Goal: Information Seeking & Learning: Check status

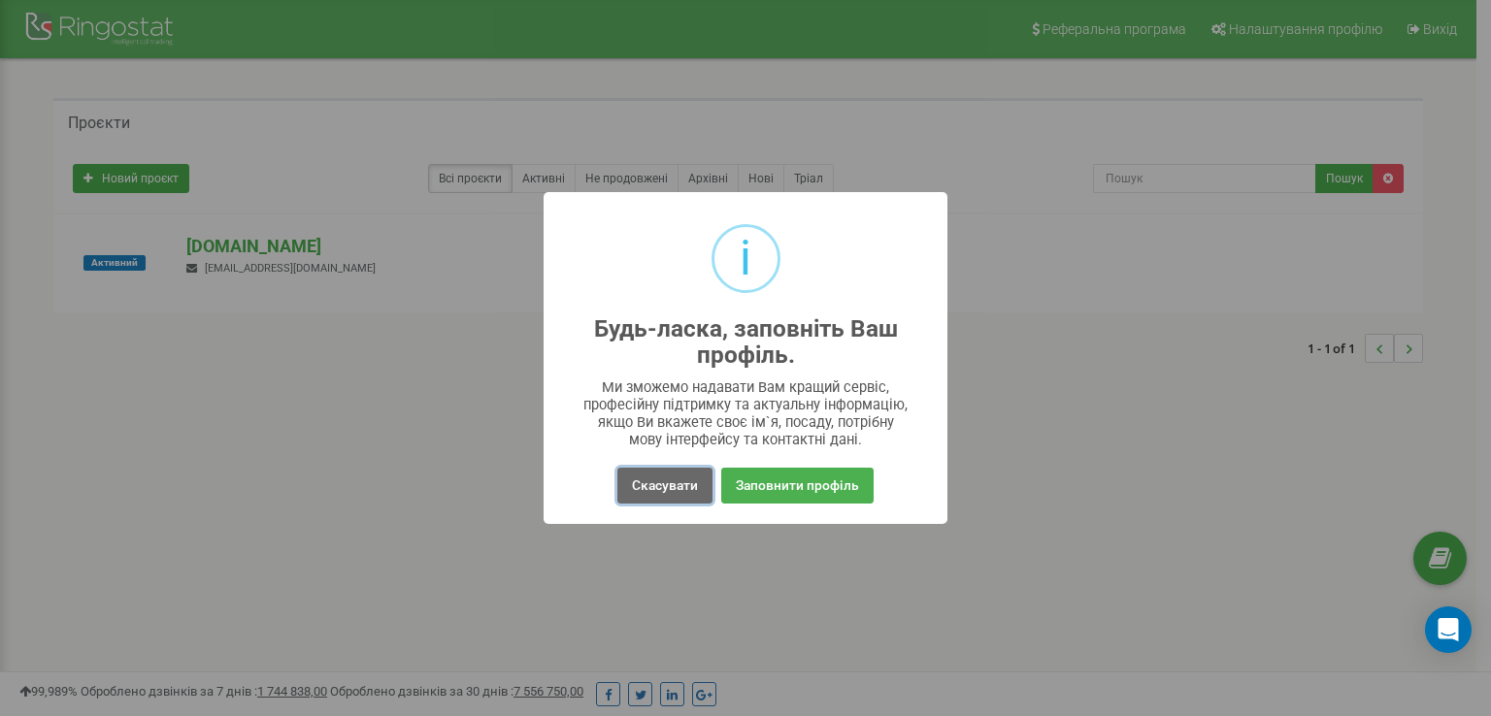
click at [685, 489] on button "Скасувати" at bounding box center [664, 486] width 95 height 36
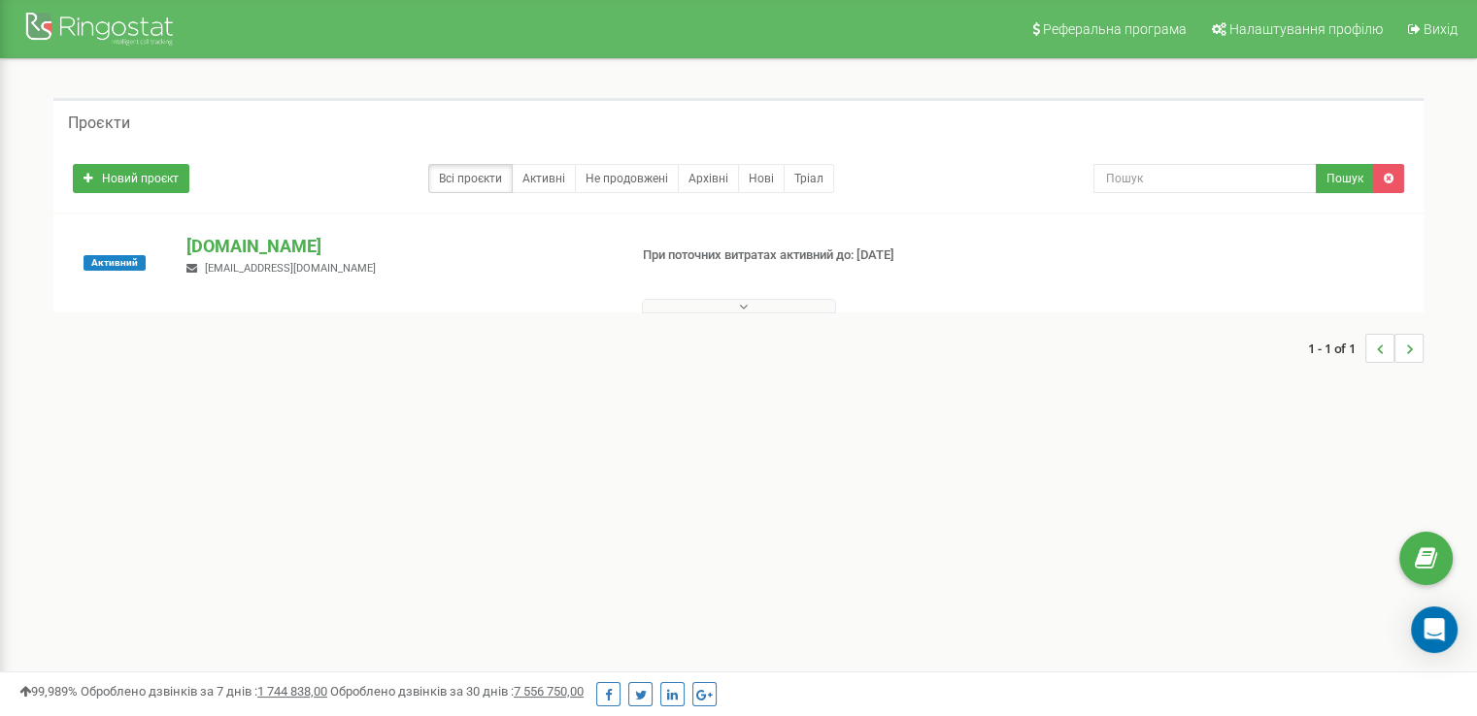
click at [737, 308] on button at bounding box center [739, 306] width 194 height 15
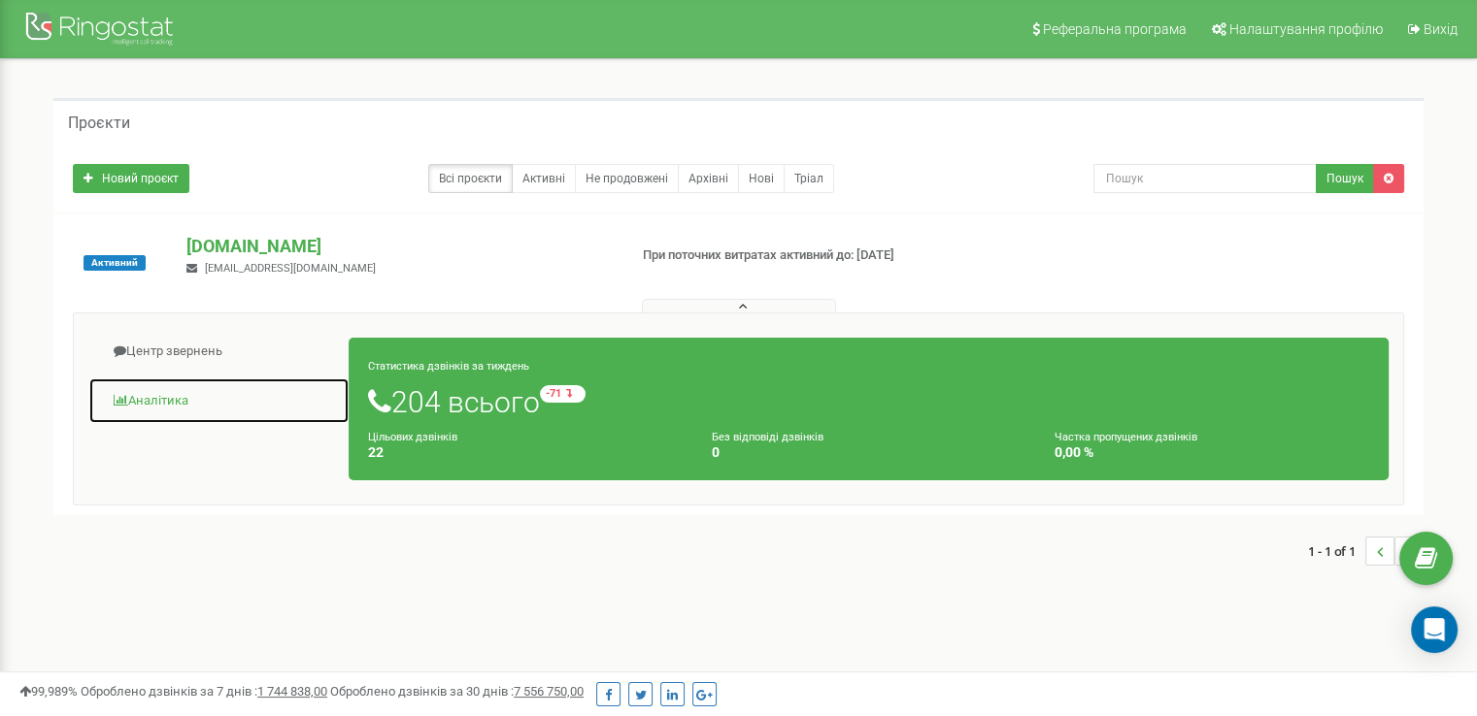
click at [163, 398] on link "Аналiтика" at bounding box center [218, 402] width 261 height 48
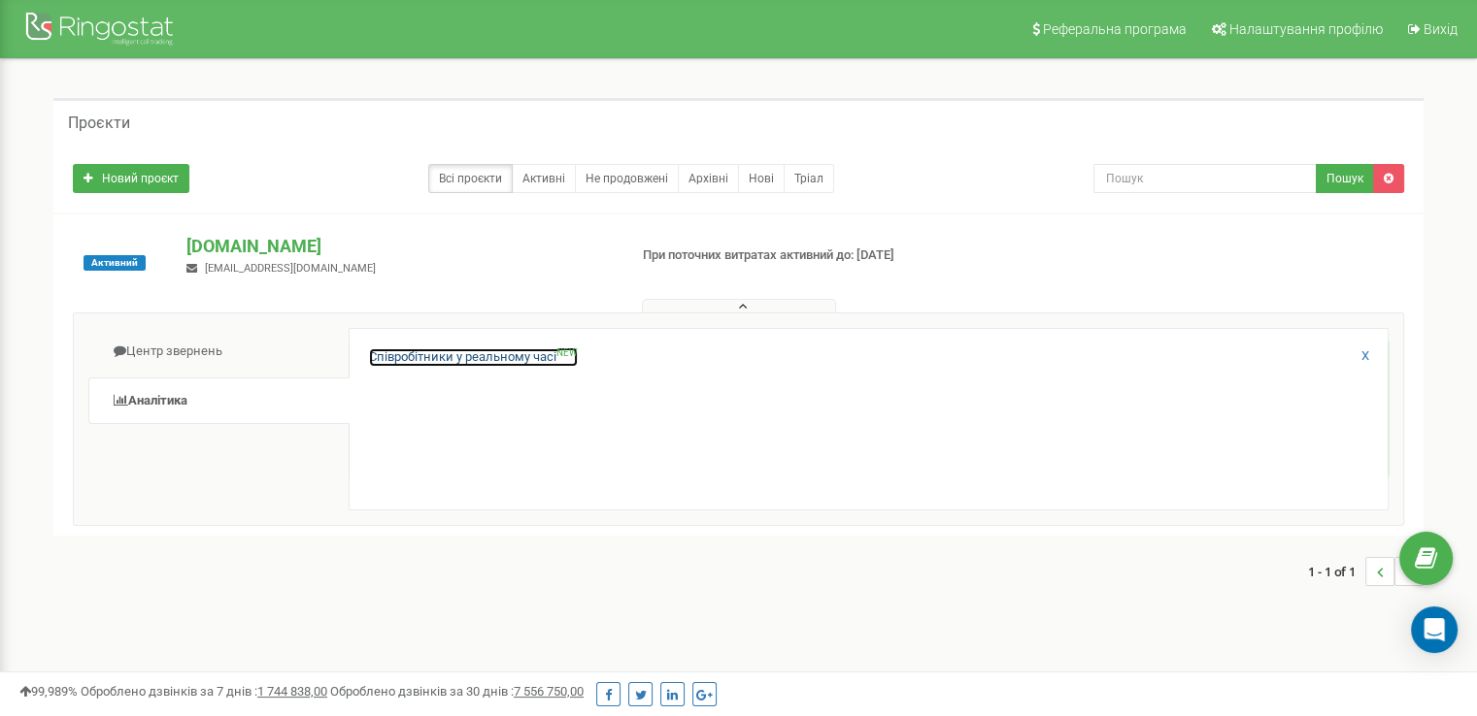
click at [474, 359] on link "Співробітники у реальному часі NEW" at bounding box center [473, 358] width 209 height 18
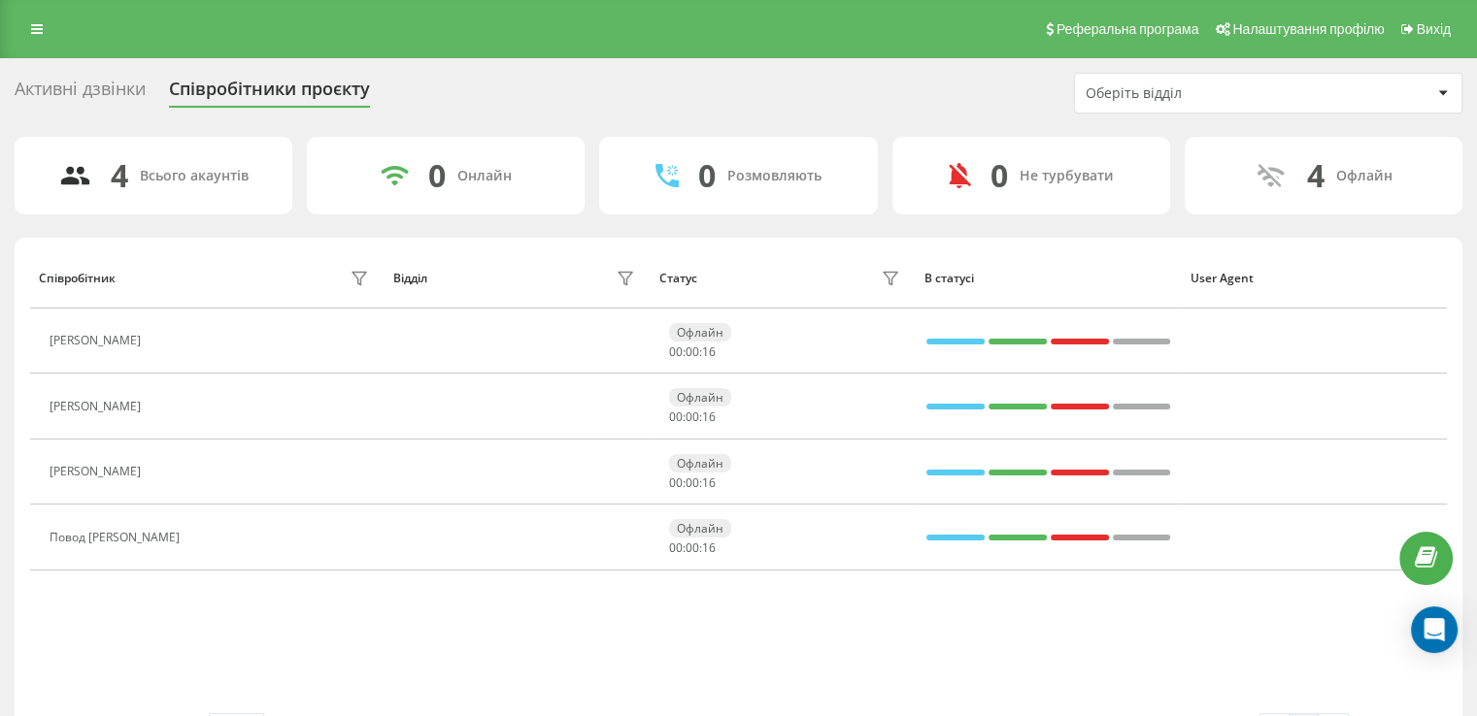
drag, startPoint x: 31, startPoint y: 33, endPoint x: 22, endPoint y: 38, distance: 10.0
click at [30, 34] on link at bounding box center [36, 29] width 35 height 27
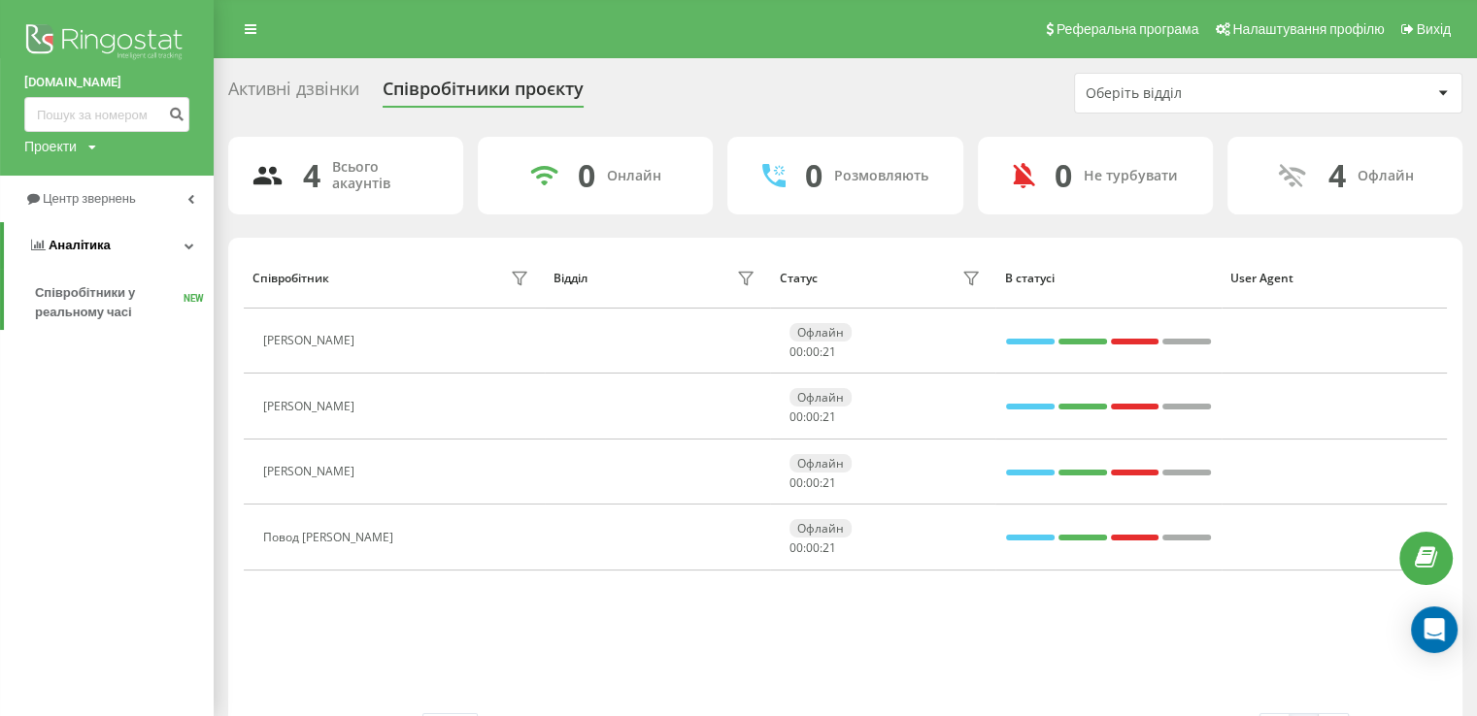
click at [194, 245] on link "Аналiтика" at bounding box center [109, 245] width 210 height 47
click at [194, 242] on link "Аналiтика" at bounding box center [107, 245] width 214 height 47
click at [51, 245] on span "Аналiтика" at bounding box center [80, 245] width 62 height 15
click at [326, 24] on div "Реферальна програма Налаштування профілю Вихід" at bounding box center [738, 29] width 1477 height 58
click at [249, 24] on icon at bounding box center [251, 29] width 12 height 14
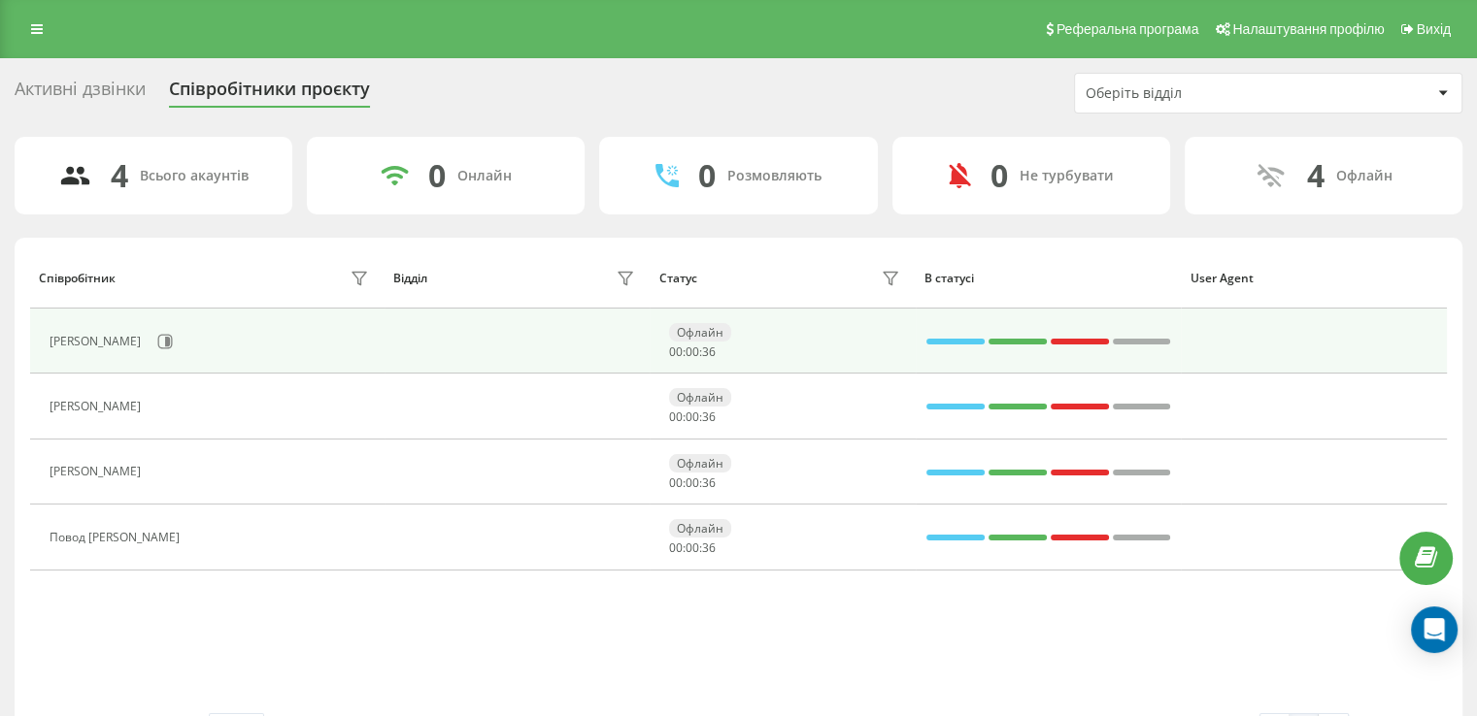
click at [146, 343] on div "[PERSON_NAME]" at bounding box center [98, 342] width 96 height 14
click at [70, 340] on div "[PERSON_NAME]" at bounding box center [98, 342] width 96 height 14
click at [170, 343] on icon at bounding box center [167, 342] width 5 height 10
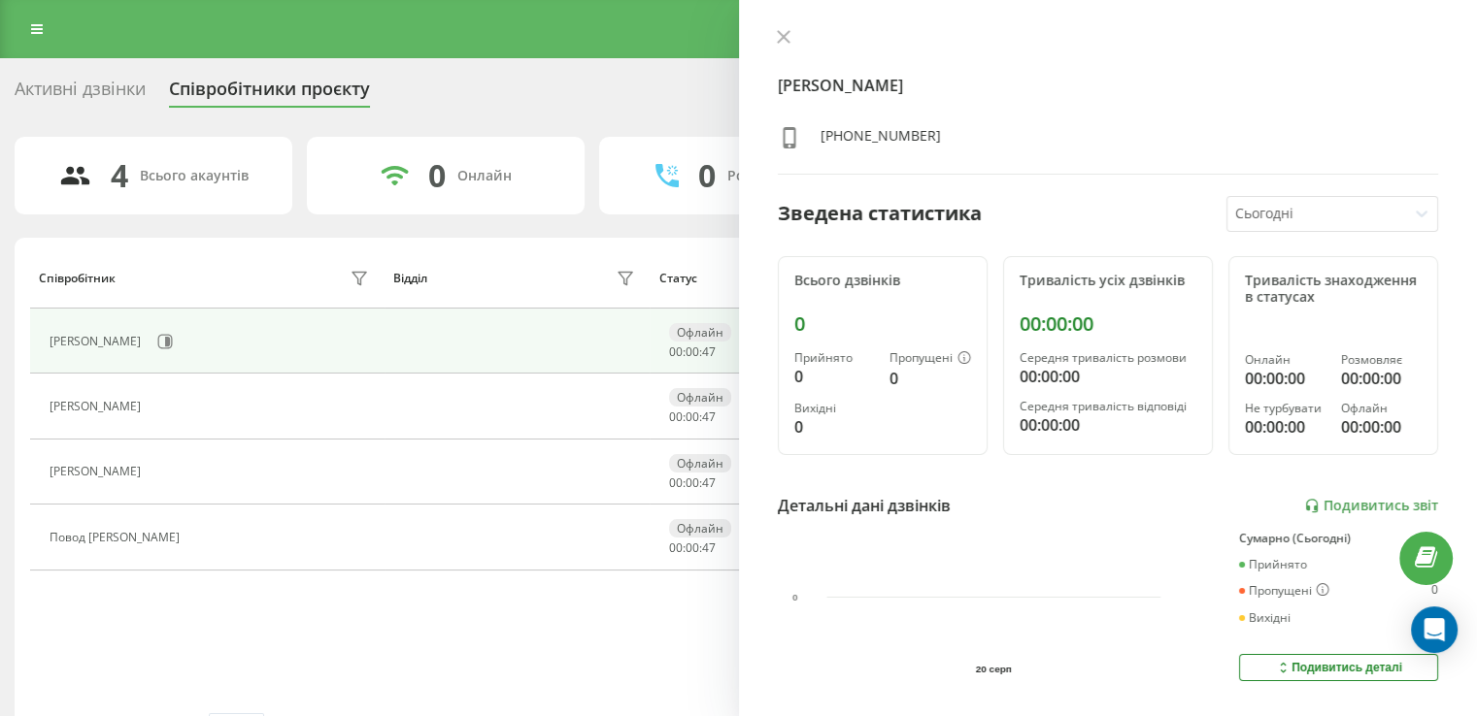
click at [1412, 211] on icon at bounding box center [1421, 213] width 19 height 19
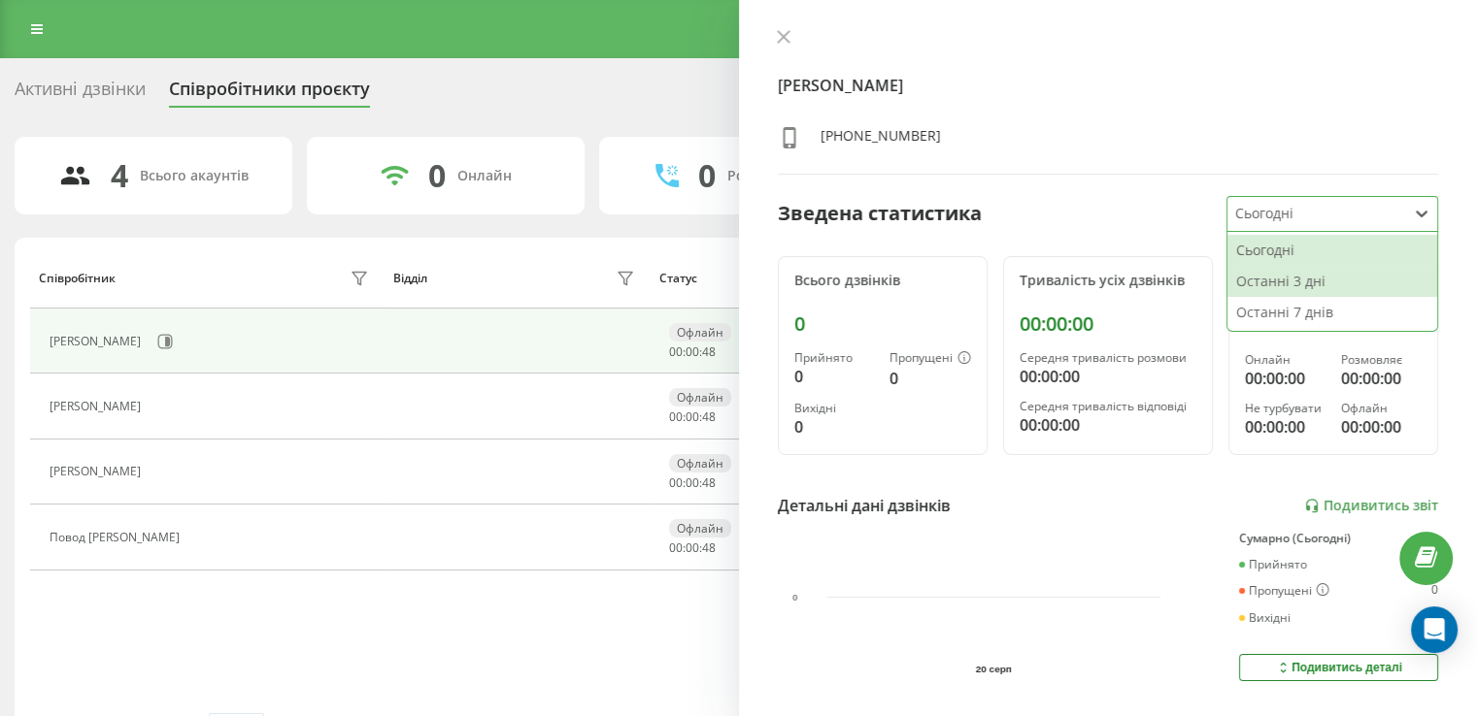
click at [1303, 276] on div "Останні 3 дні" at bounding box center [1332, 281] width 210 height 31
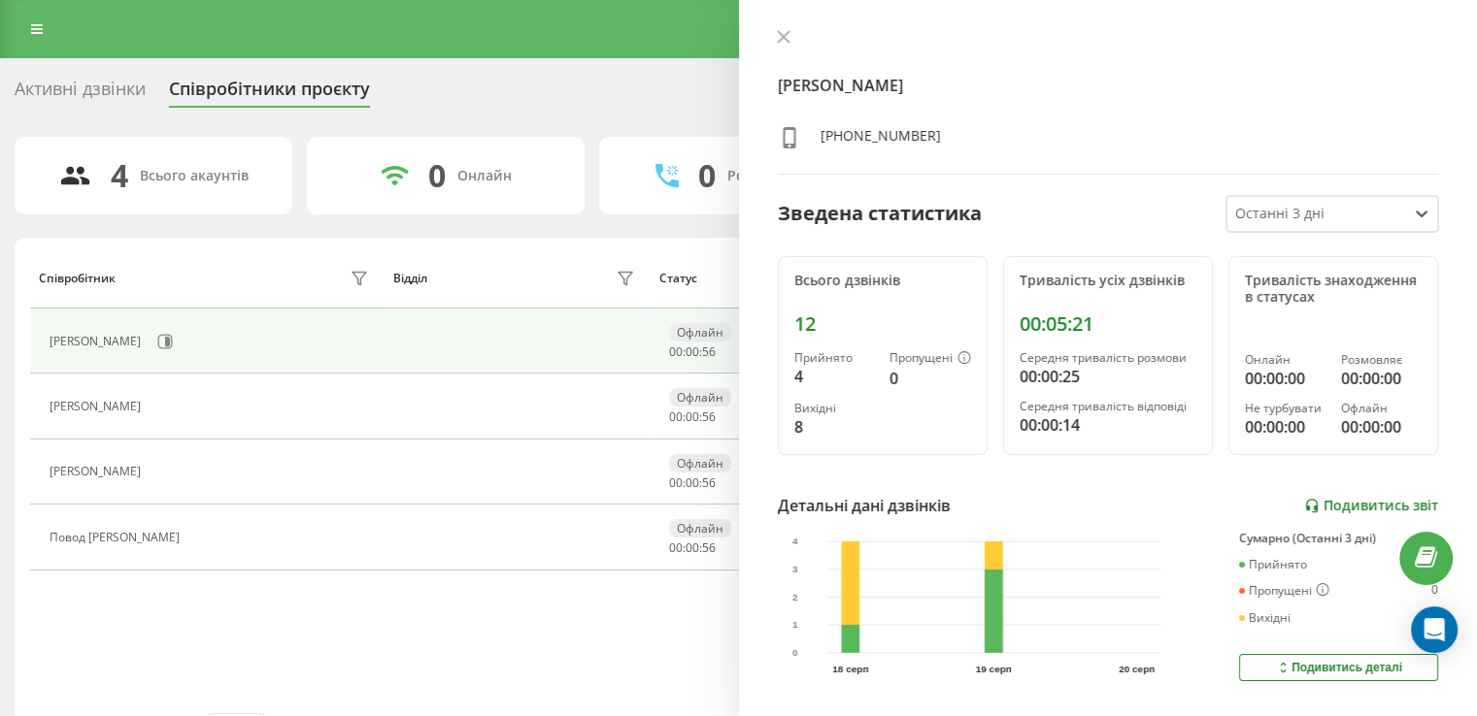
click at [1342, 500] on link "Подивитись звіт" at bounding box center [1371, 506] width 134 height 17
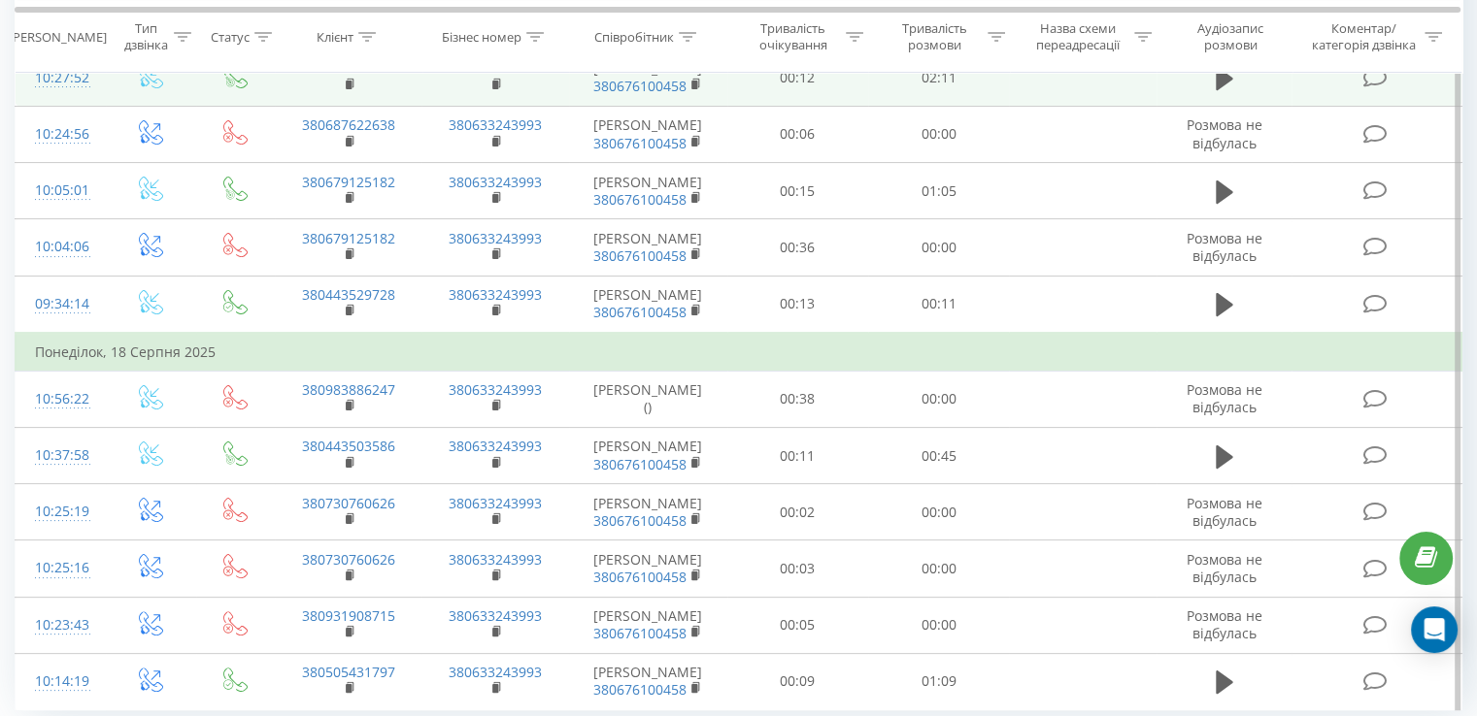
scroll to position [388, 0]
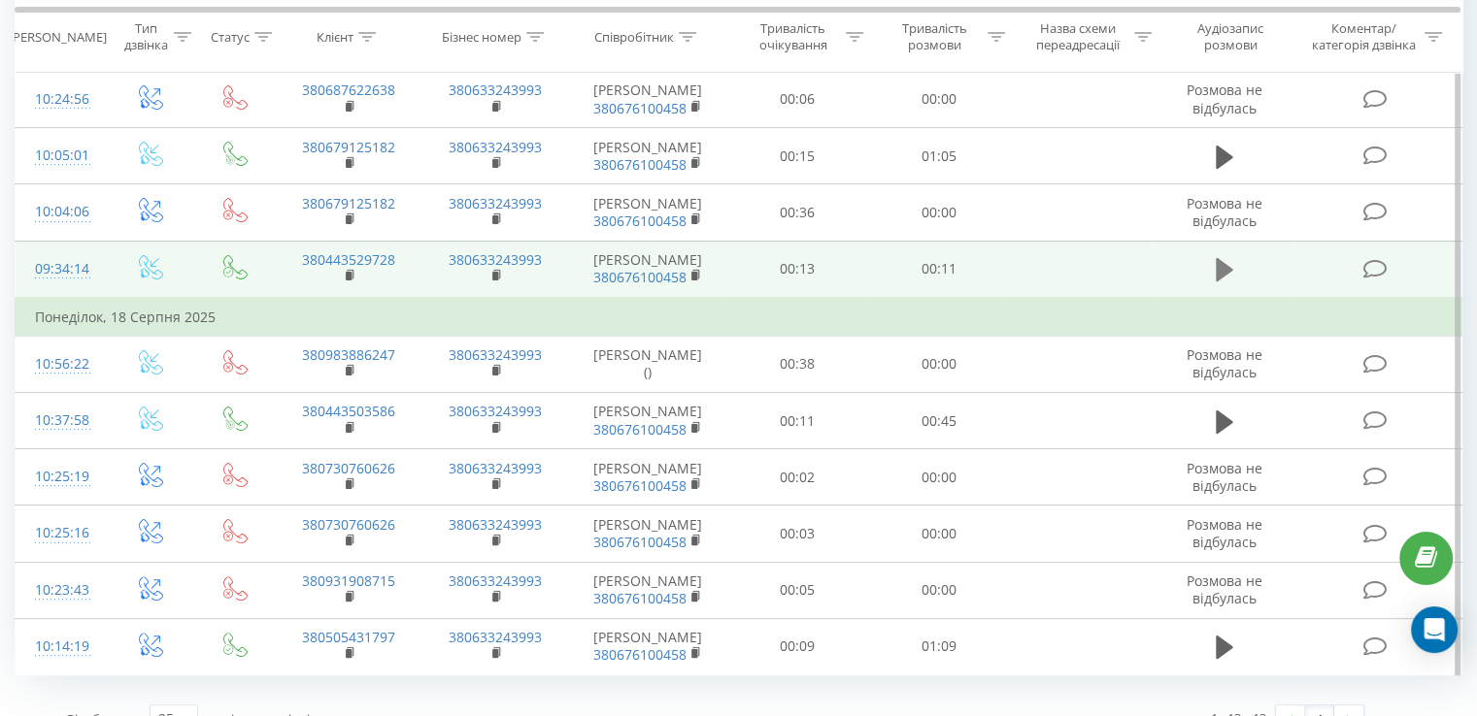
click at [1219, 282] on icon at bounding box center [1223, 269] width 17 height 23
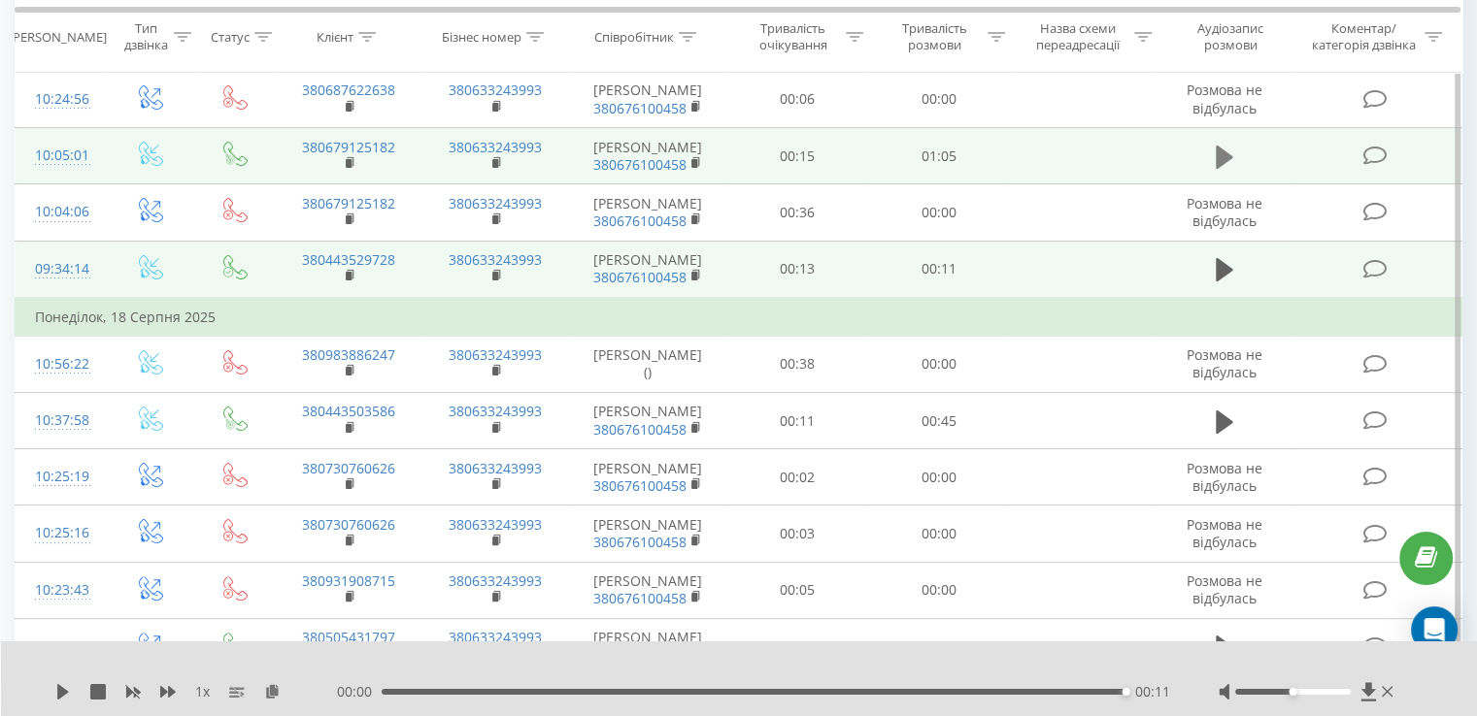
click at [1227, 168] on icon at bounding box center [1223, 156] width 17 height 23
click at [62, 698] on icon at bounding box center [63, 692] width 16 height 16
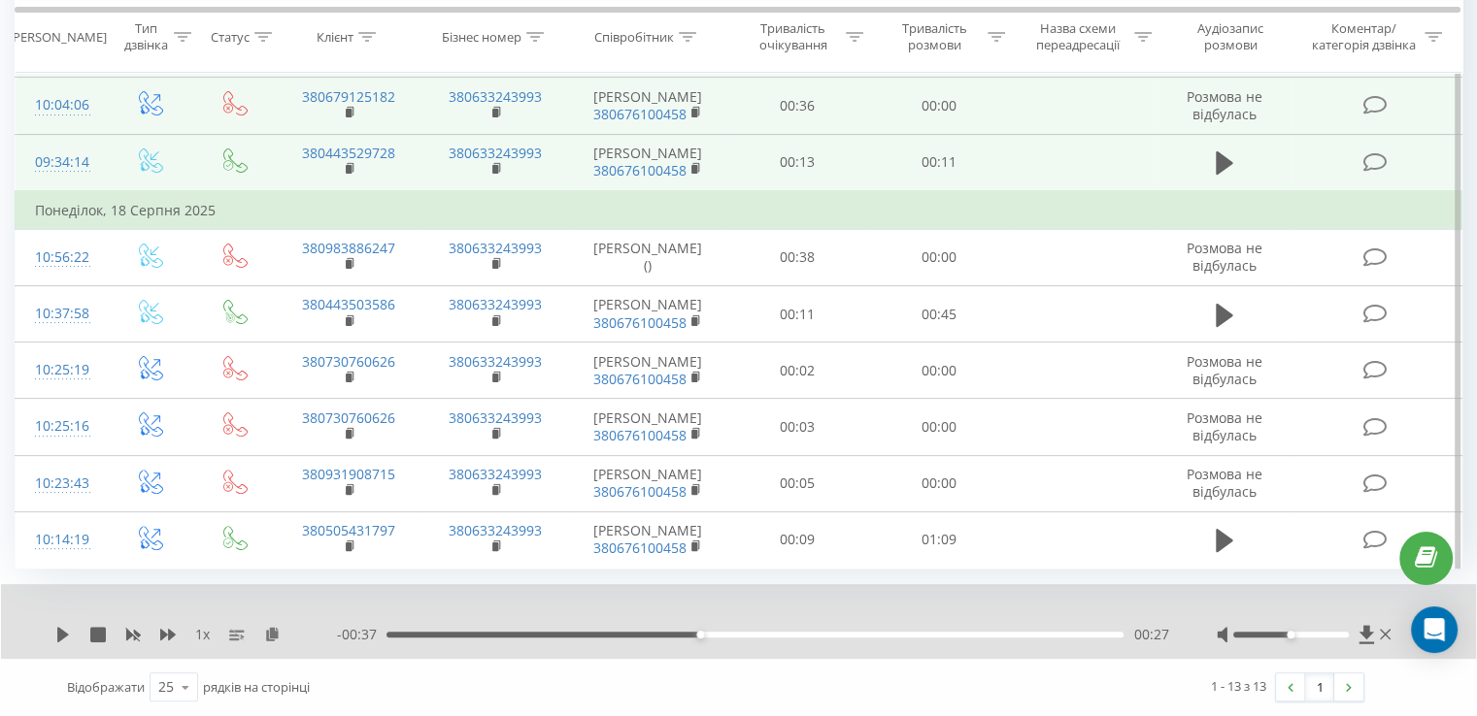
scroll to position [897, 0]
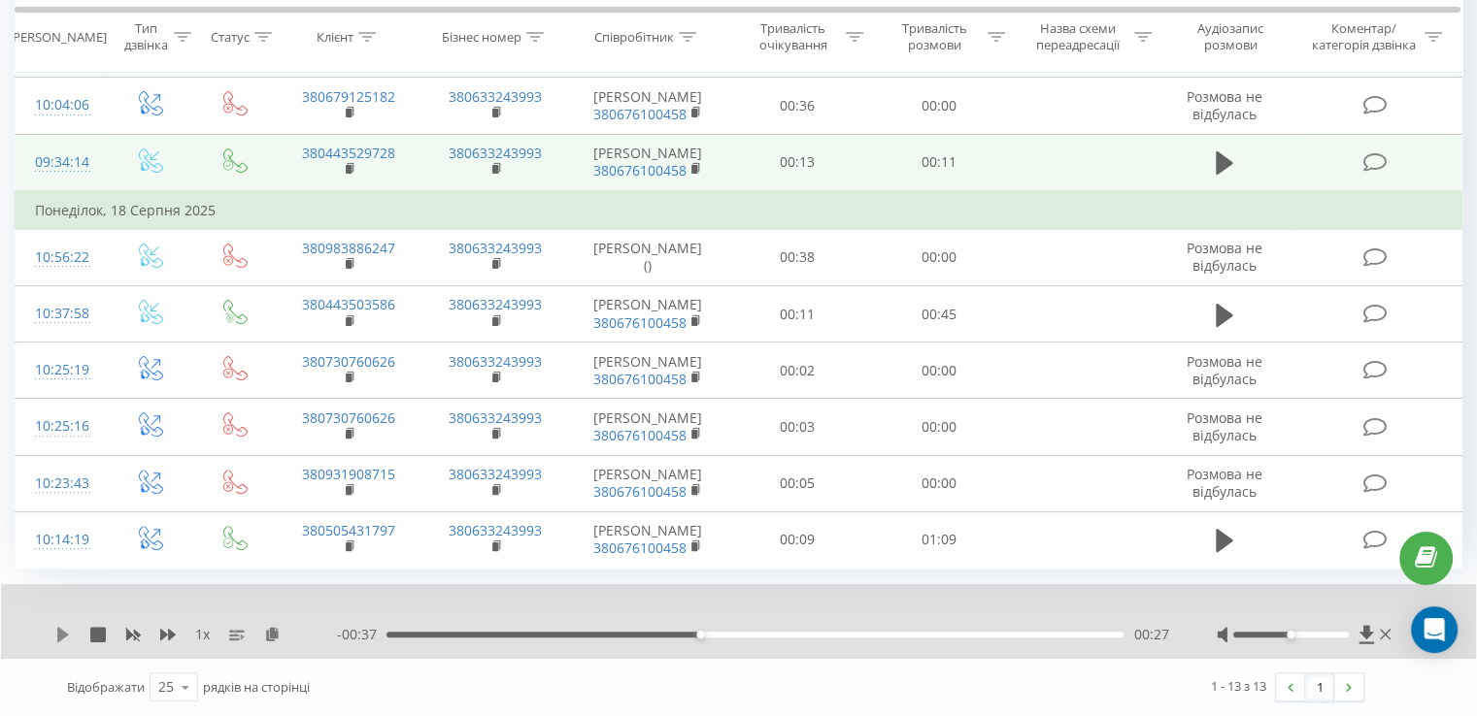
click at [58, 638] on icon at bounding box center [63, 635] width 12 height 16
click at [1301, 634] on div at bounding box center [1291, 635] width 116 height 6
click at [1314, 634] on div at bounding box center [1291, 635] width 116 height 6
drag, startPoint x: 1312, startPoint y: 634, endPoint x: 1286, endPoint y: 634, distance: 25.2
click at [1286, 634] on div "Accessibility label" at bounding box center [1290, 635] width 8 height 8
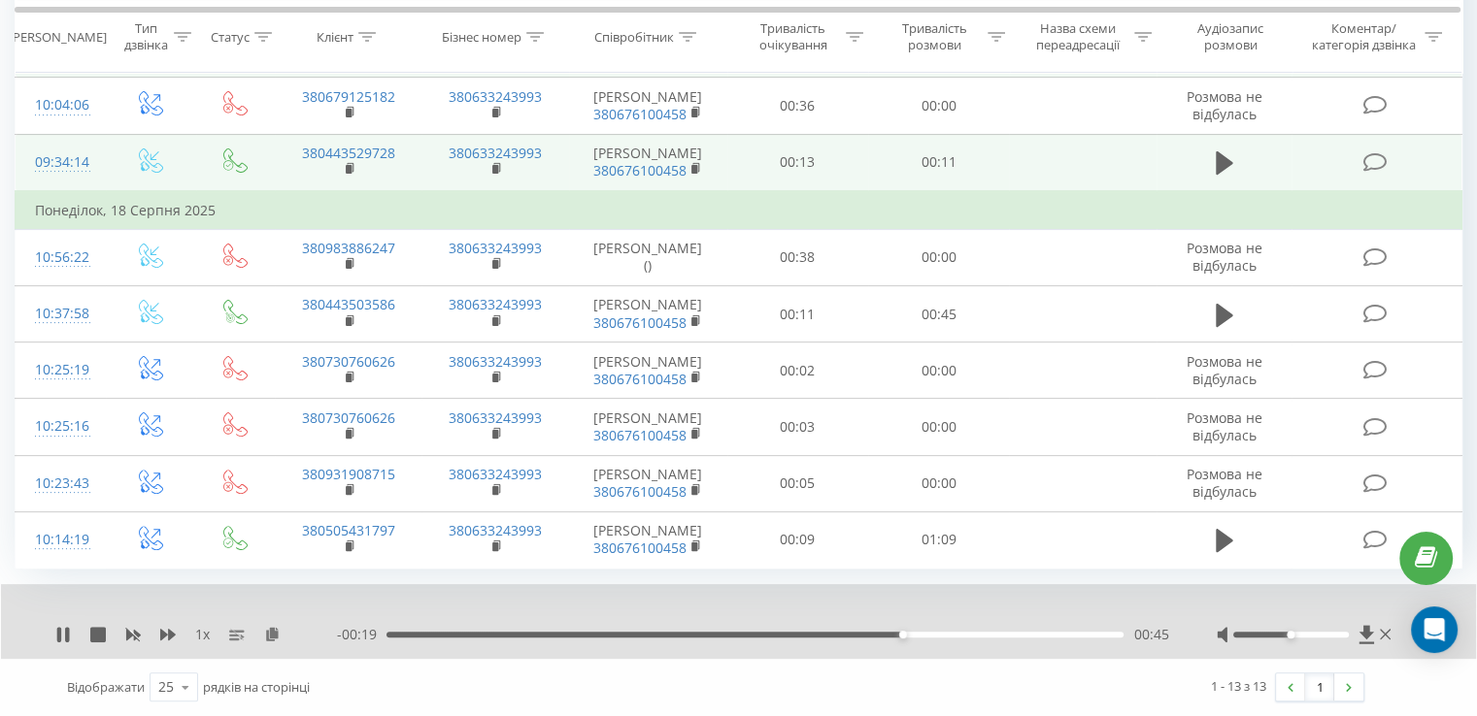
click at [59, 645] on div "1 x - 00:19 00:45 00:45" at bounding box center [738, 621] width 1475 height 75
click at [63, 640] on icon at bounding box center [63, 635] width 16 height 16
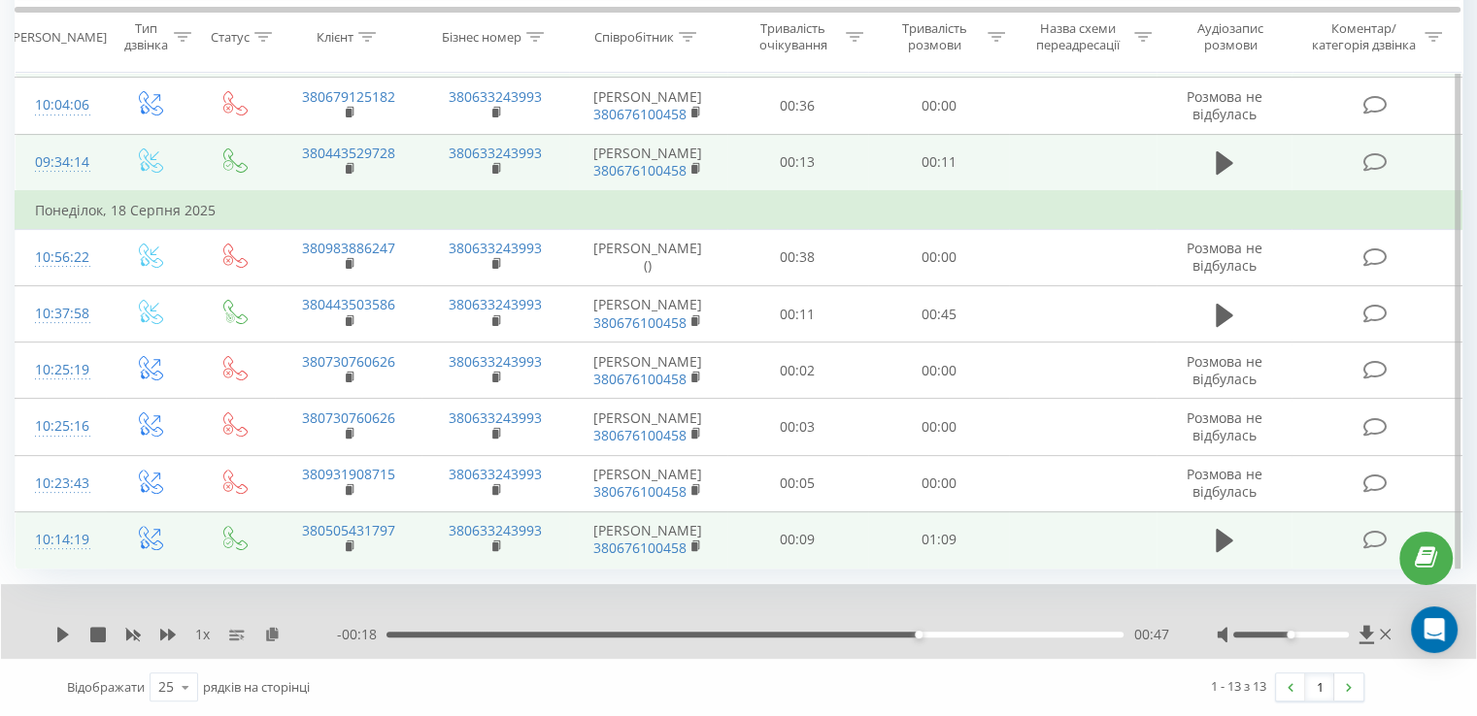
click at [1369, 530] on icon at bounding box center [1374, 540] width 24 height 20
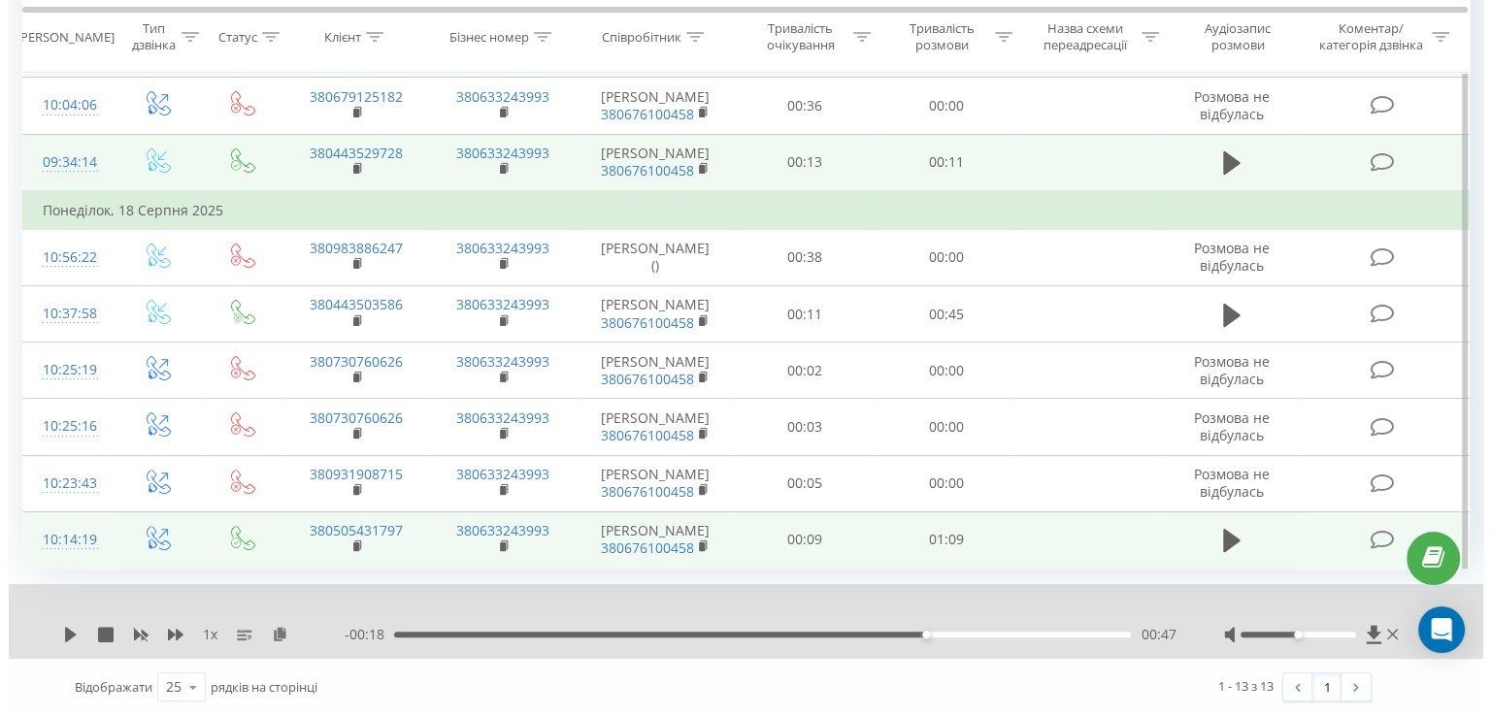
scroll to position [823, 0]
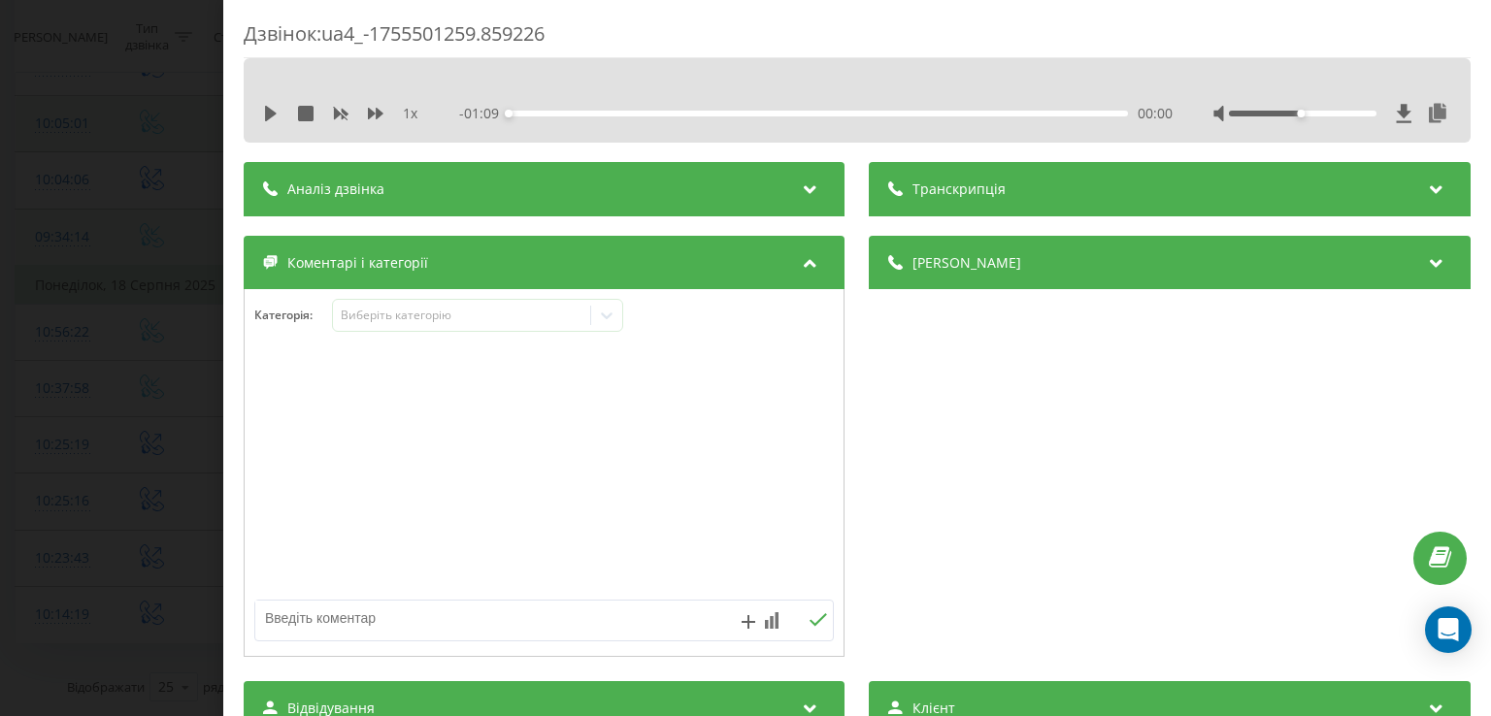
click at [1425, 190] on icon at bounding box center [1436, 186] width 23 height 19
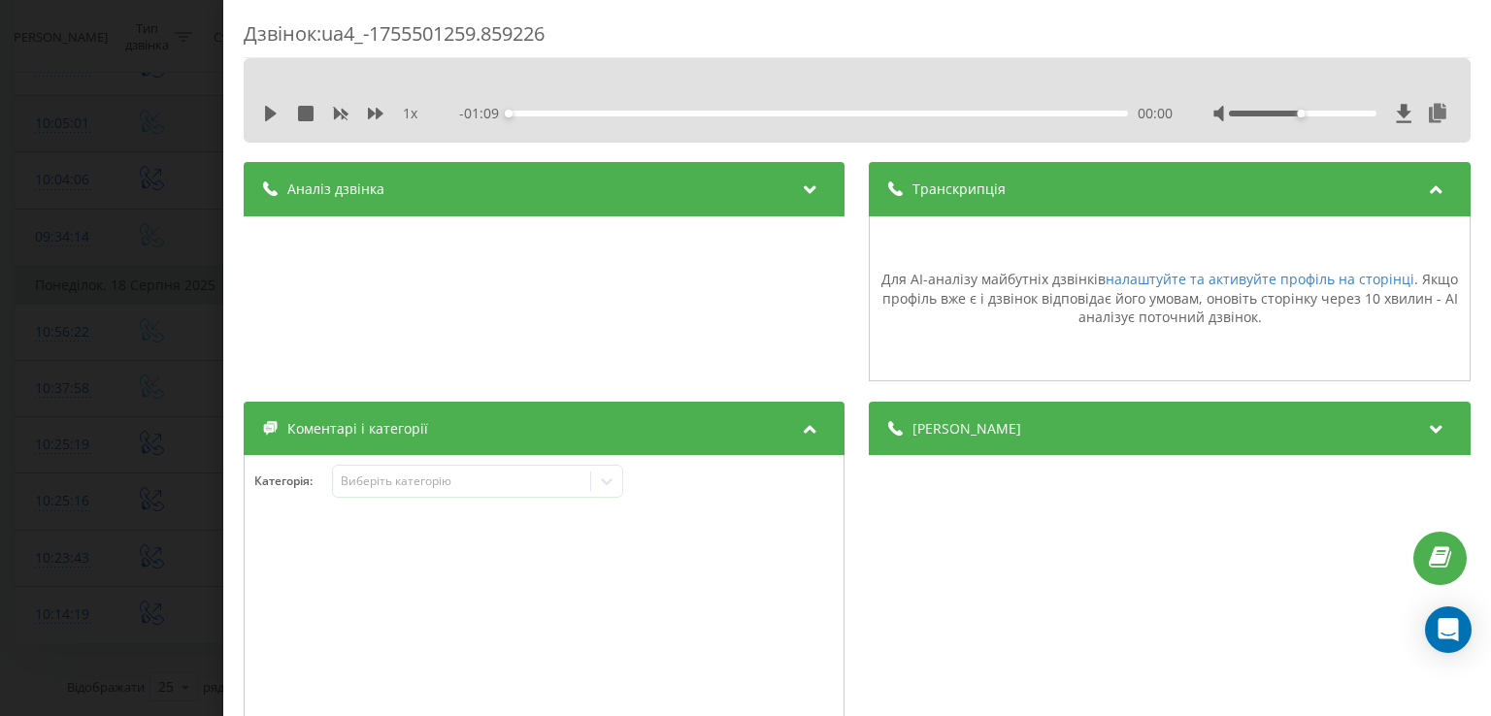
click at [1425, 187] on icon at bounding box center [1436, 186] width 23 height 19
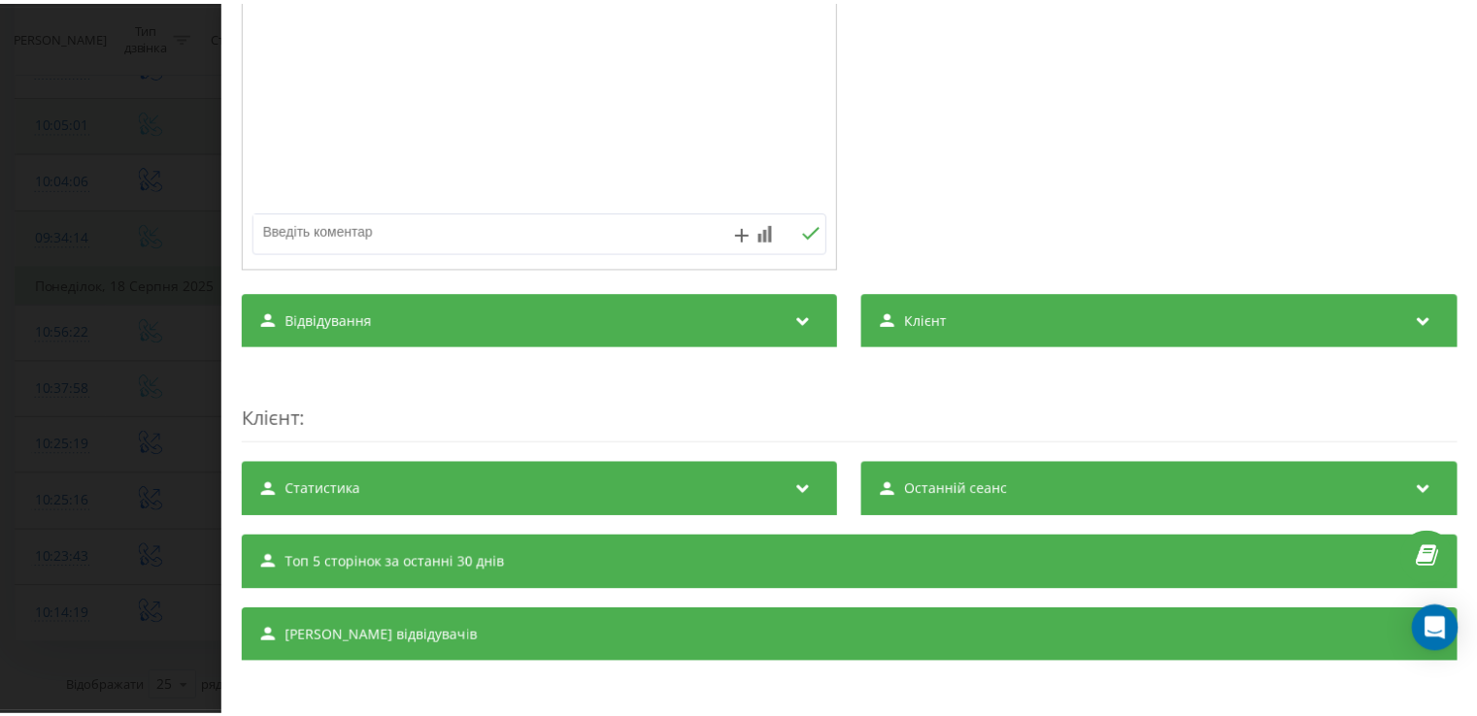
scroll to position [395, 0]
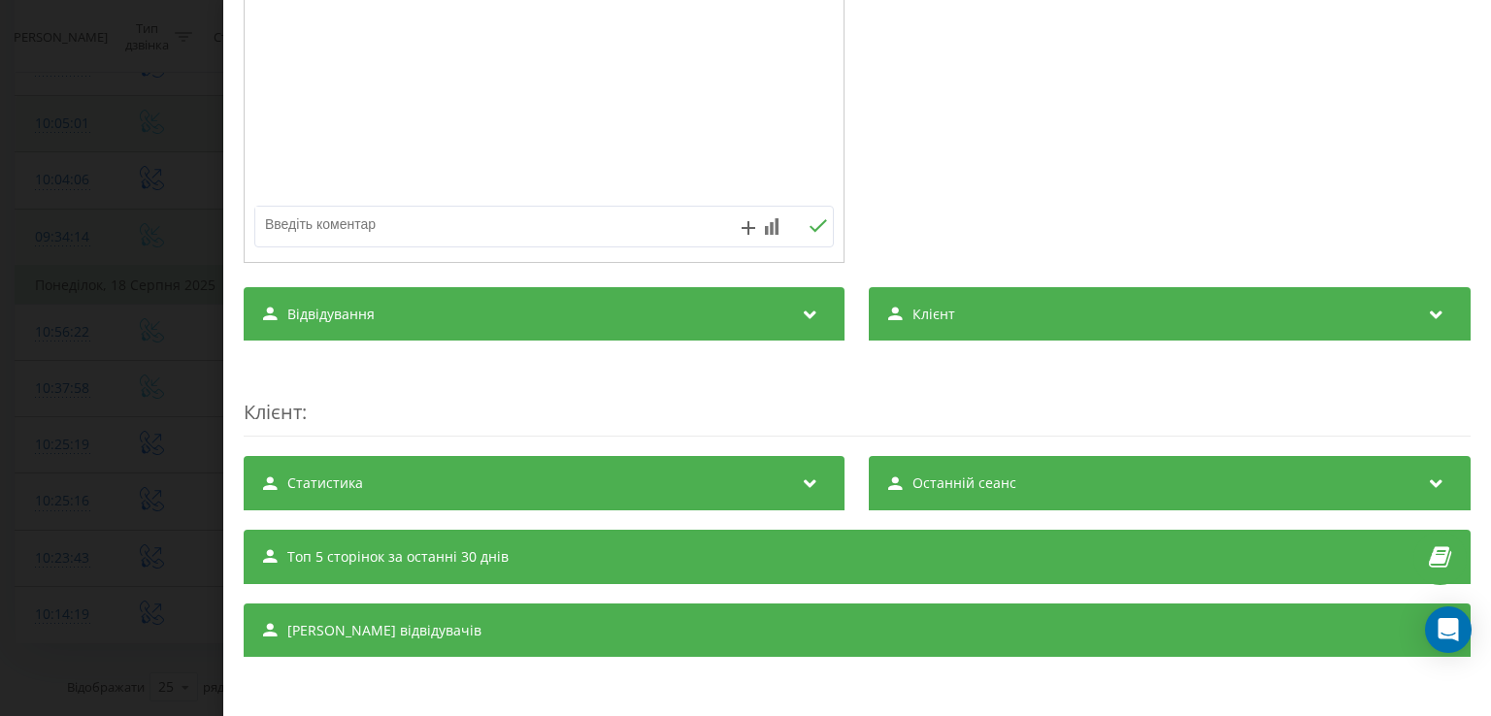
click at [1429, 309] on icon at bounding box center [1436, 311] width 23 height 19
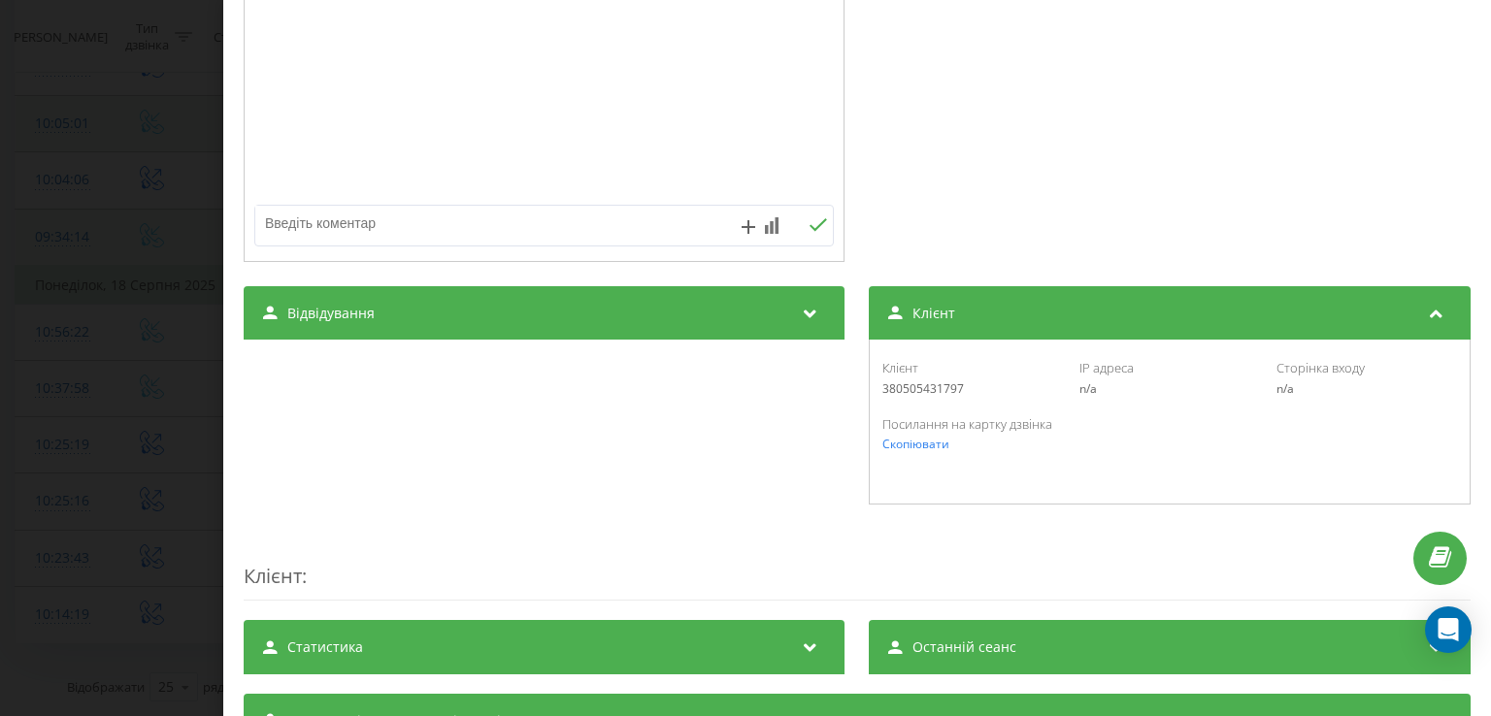
click at [1427, 319] on icon at bounding box center [1436, 310] width 23 height 19
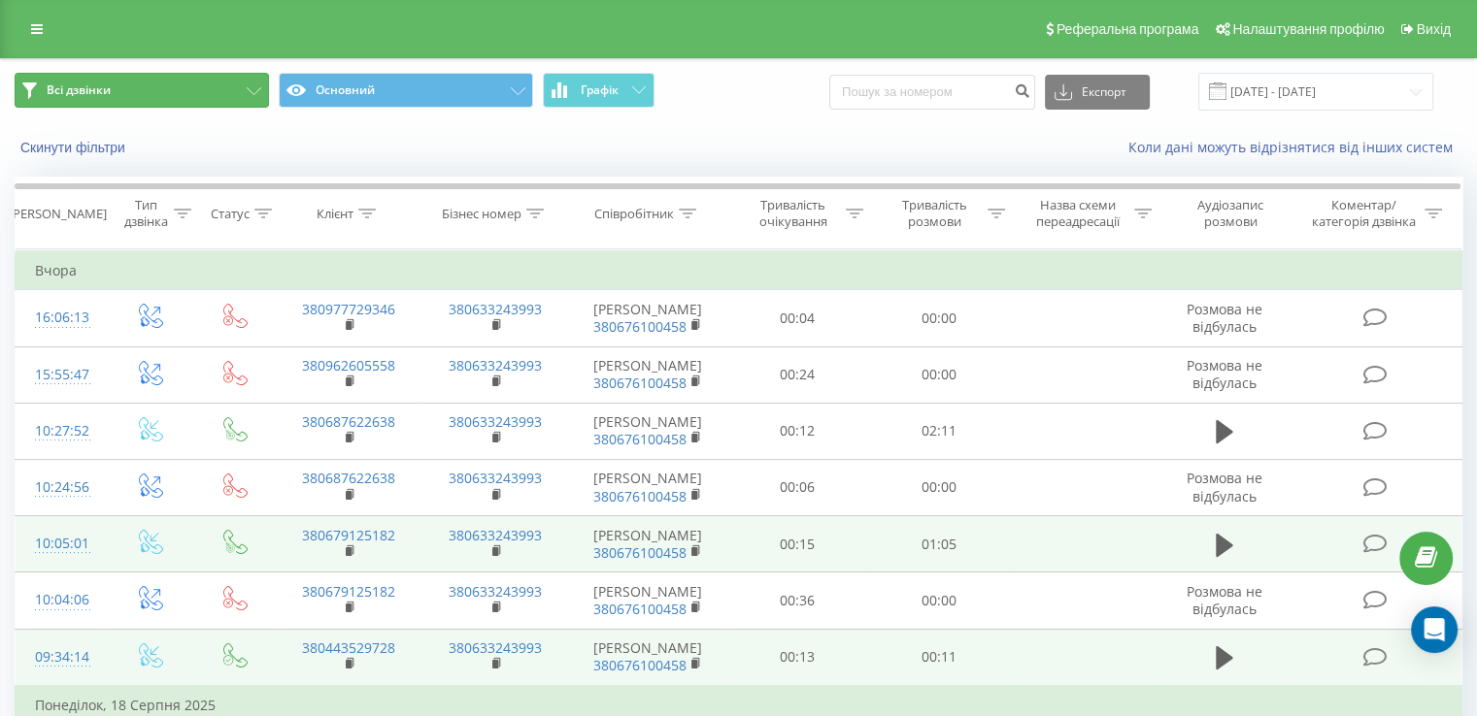
click at [252, 91] on icon at bounding box center [254, 91] width 15 height 8
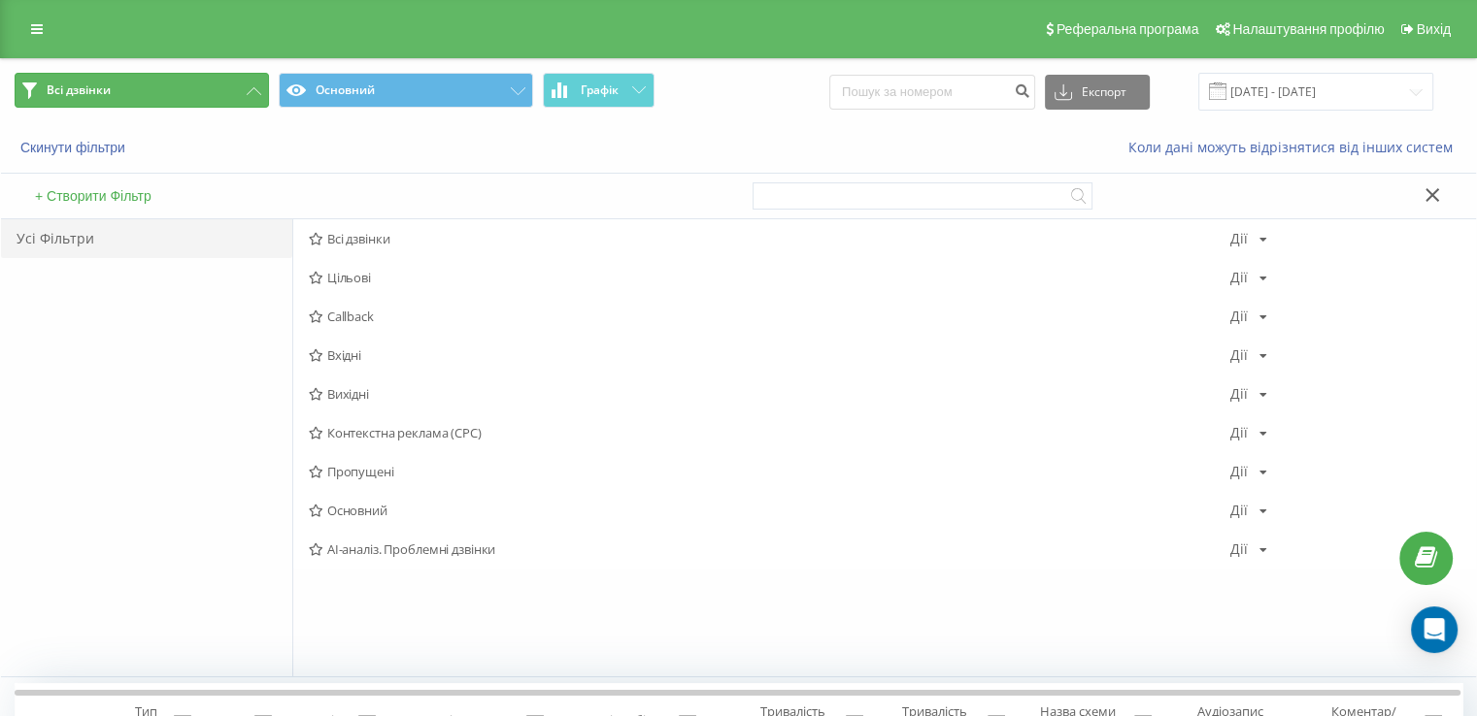
click at [252, 91] on icon at bounding box center [254, 91] width 15 height 8
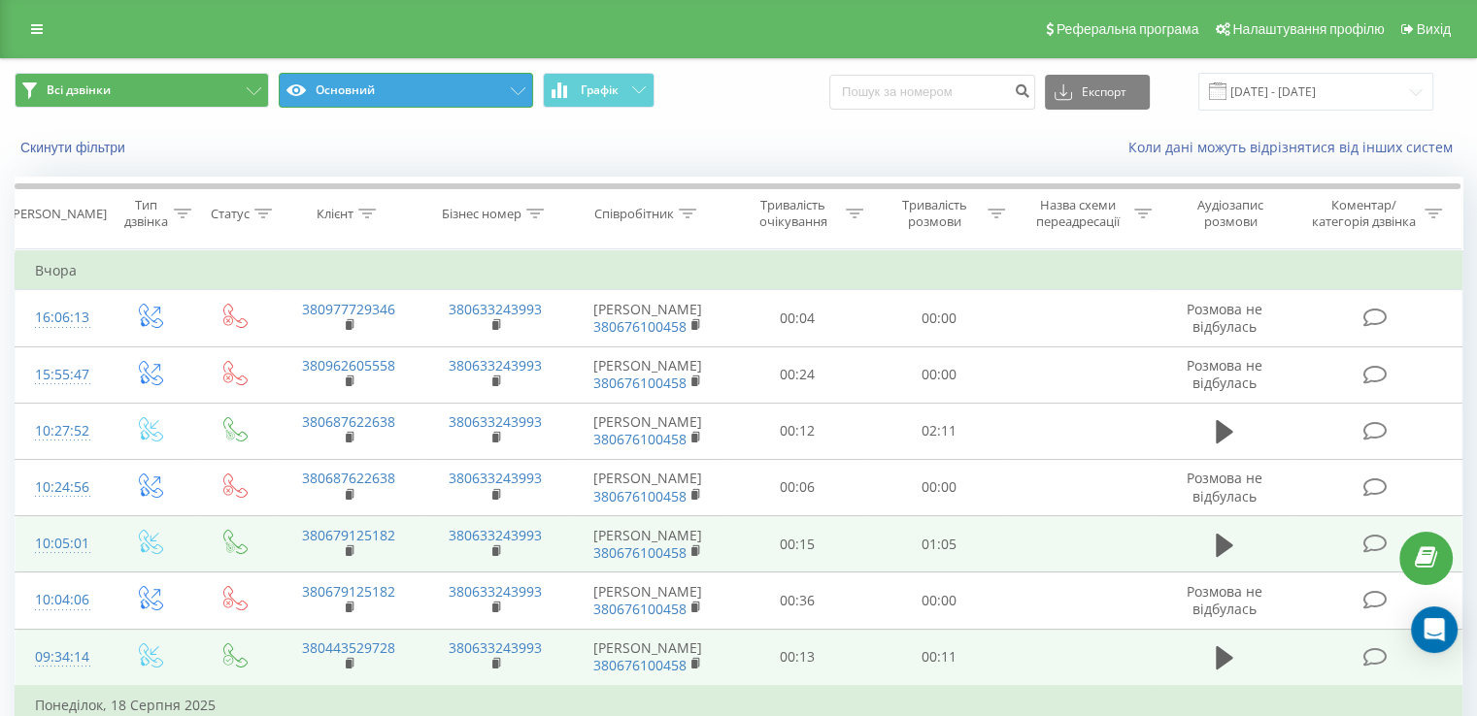
click at [513, 94] on icon at bounding box center [518, 91] width 15 height 8
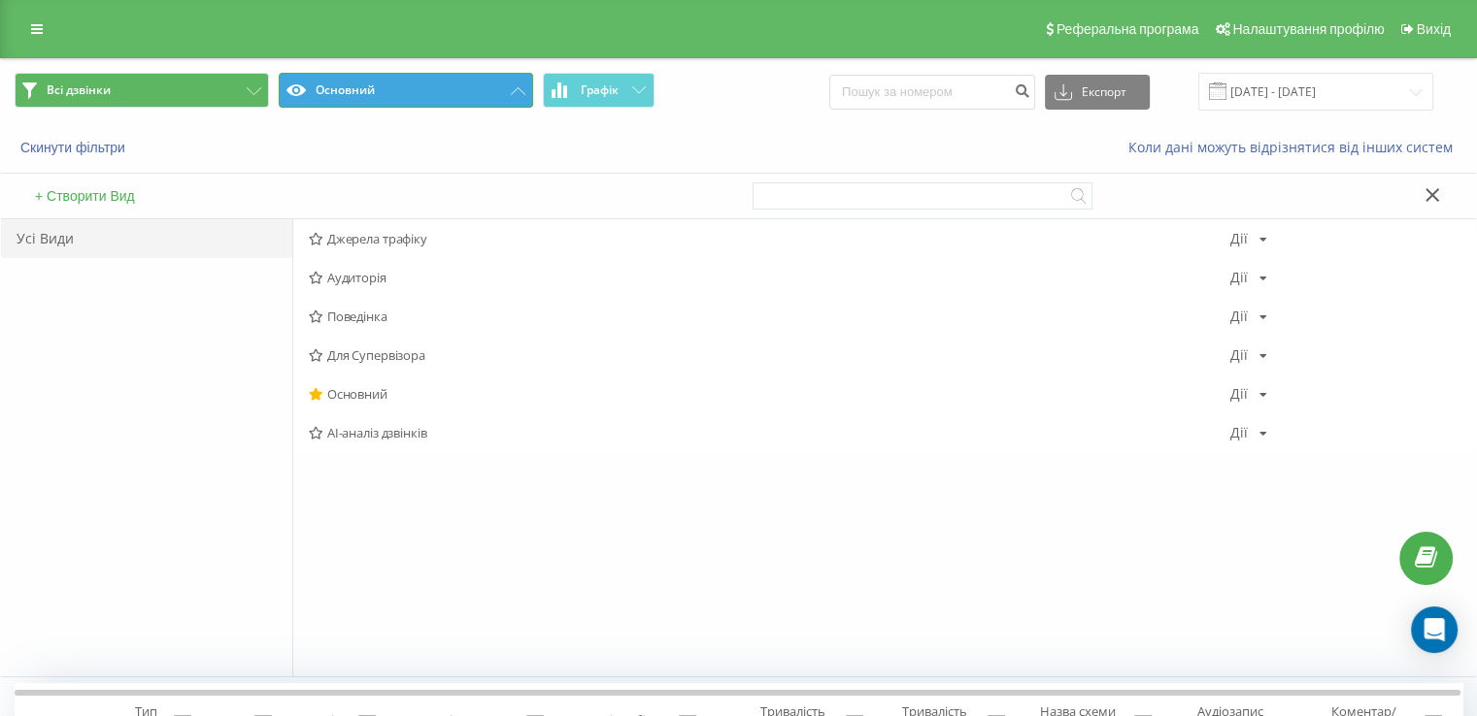
click at [513, 93] on icon at bounding box center [518, 91] width 15 height 8
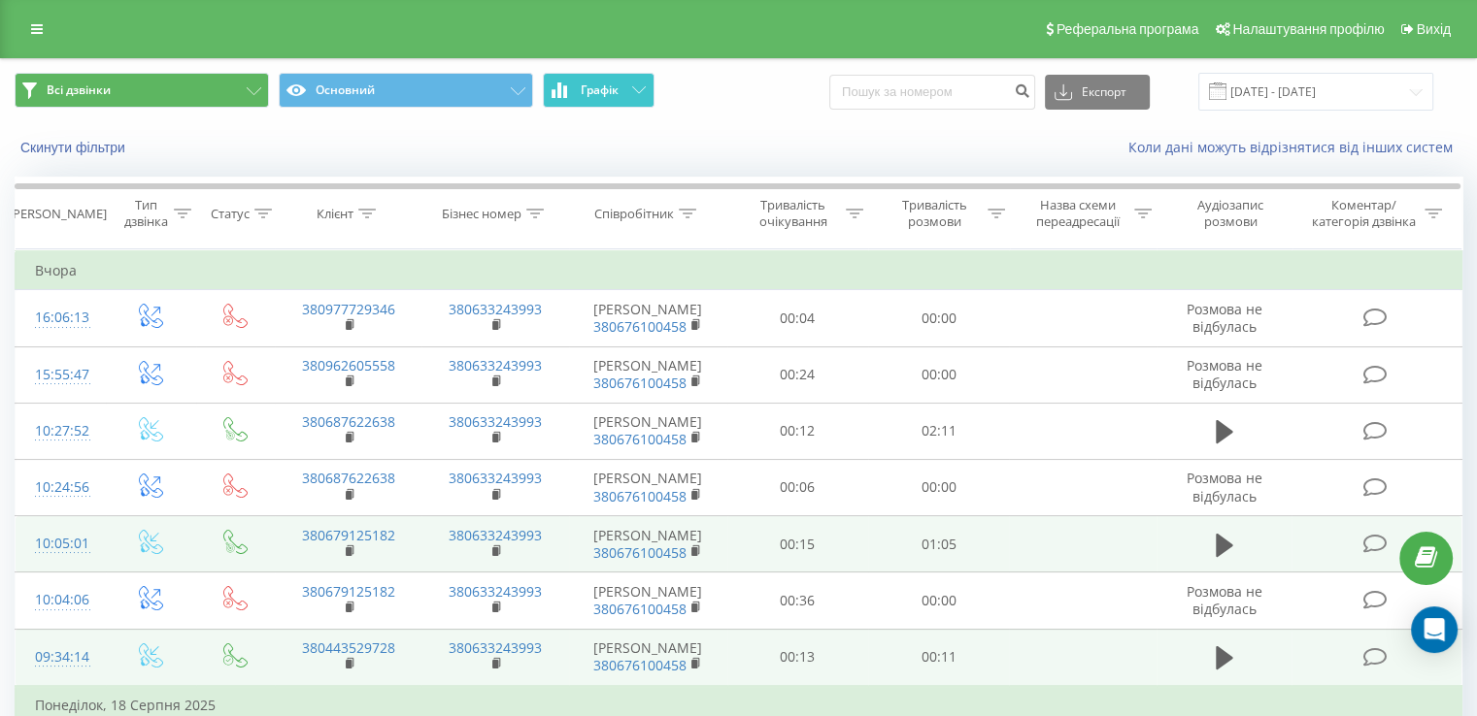
click at [626, 96] on button "Графік" at bounding box center [599, 90] width 112 height 35
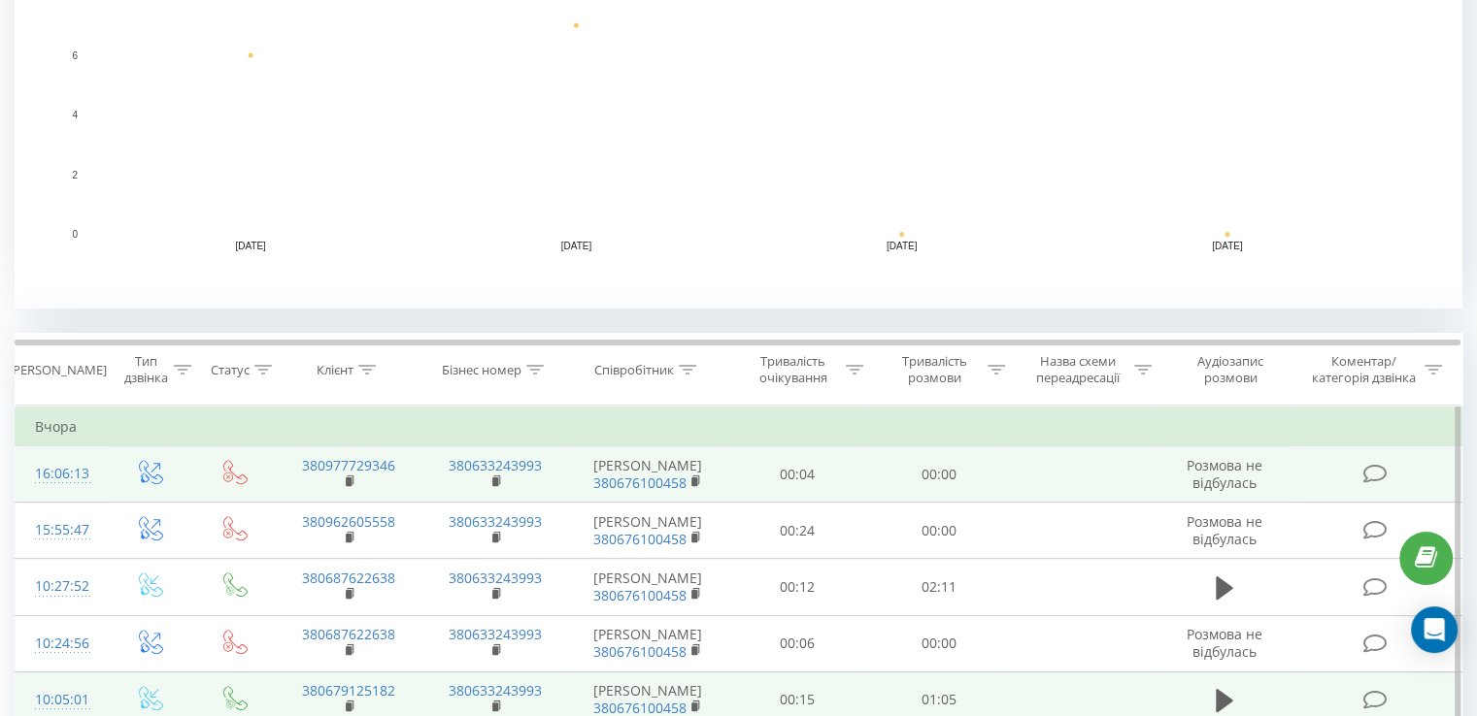
scroll to position [582, 0]
